Goal: Information Seeking & Learning: Learn about a topic

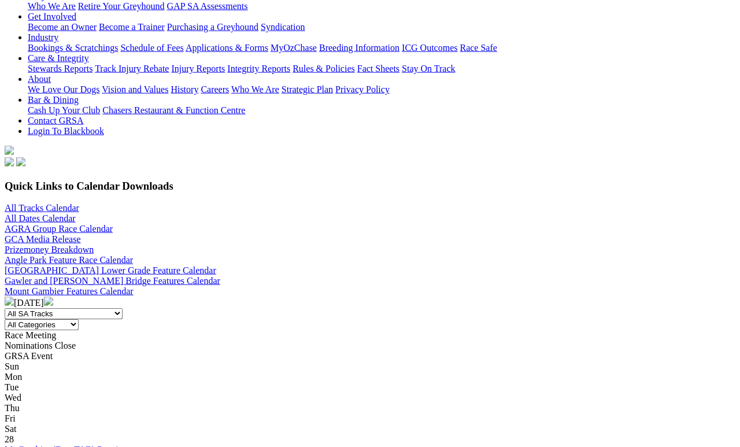
scroll to position [209, 0]
click at [53, 296] on img at bounding box center [48, 300] width 9 height 9
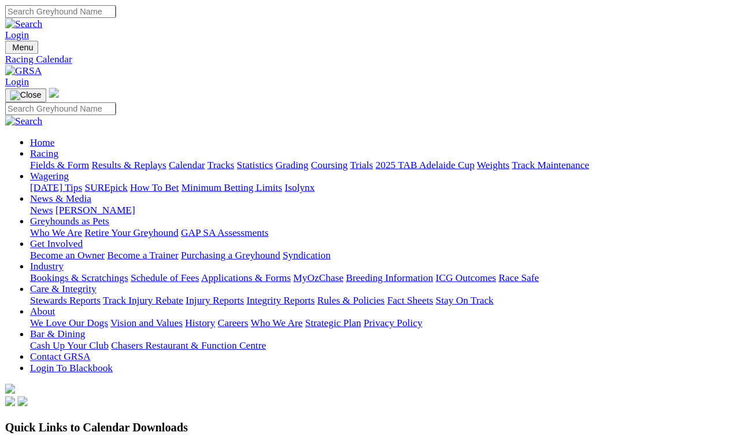
scroll to position [5, 0]
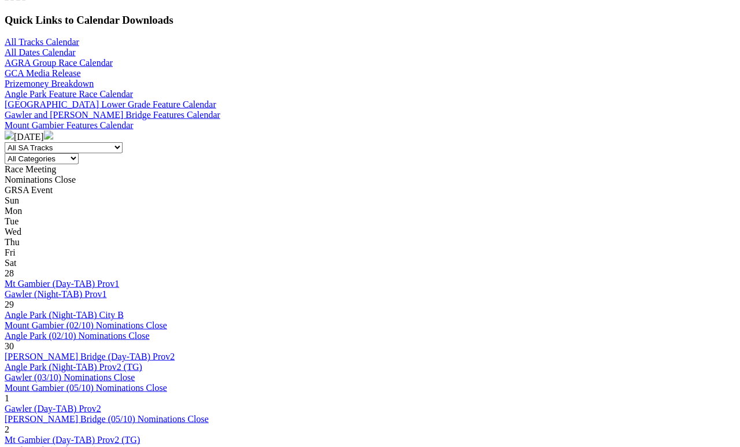
scroll to position [376, 0]
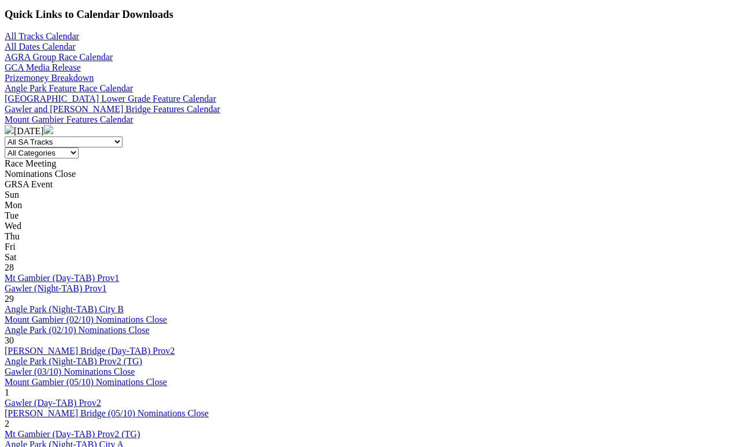
scroll to position [384, 0]
